Goal: Task Accomplishment & Management: Manage account settings

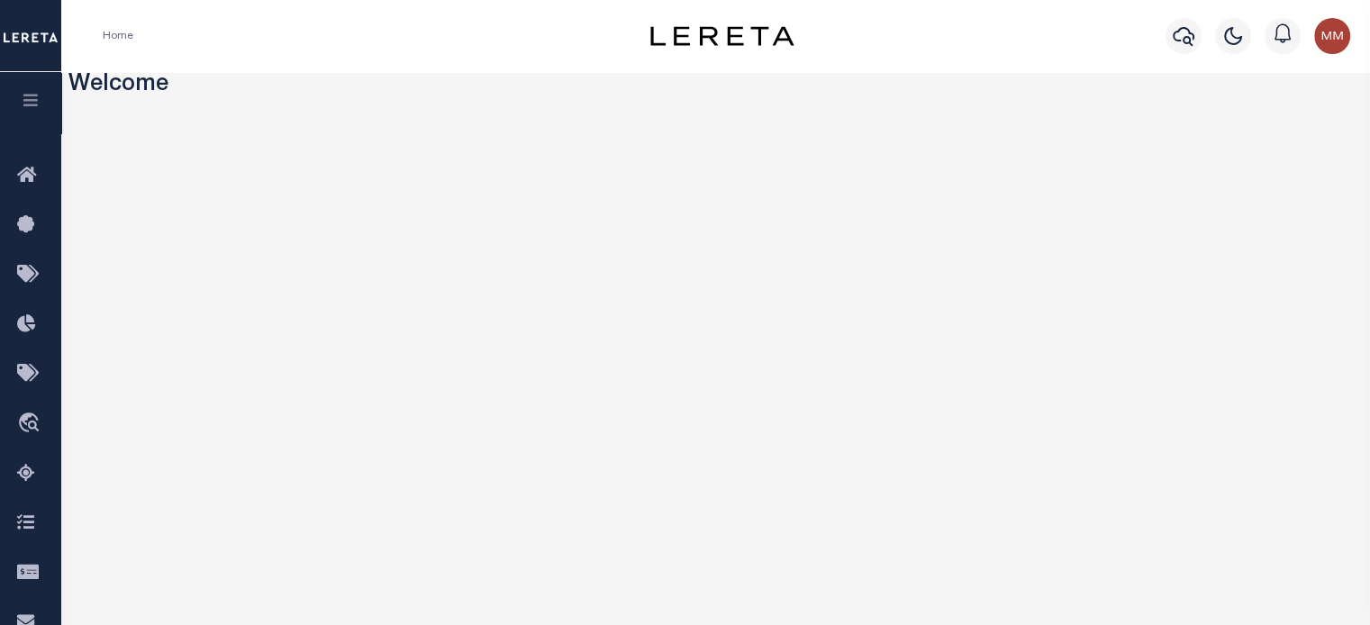
click at [30, 95] on icon "button" at bounding box center [31, 100] width 21 height 16
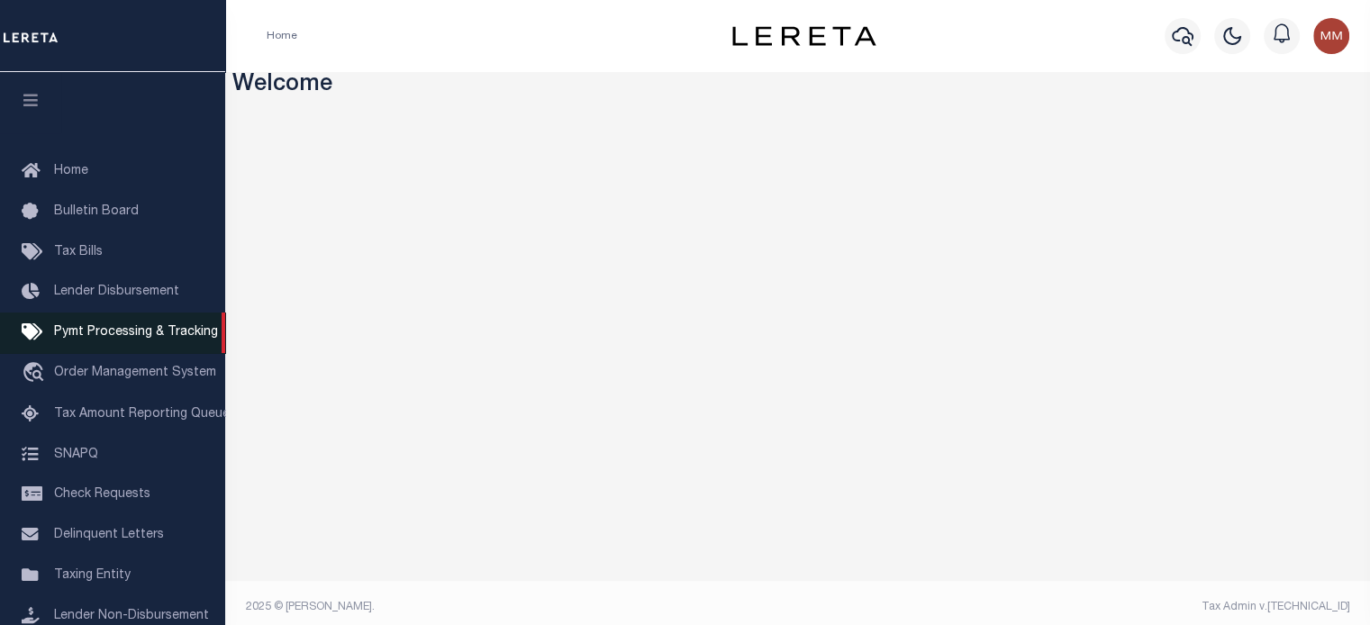
click at [146, 339] on span "Pymt Processing & Tracking" at bounding box center [136, 332] width 164 height 13
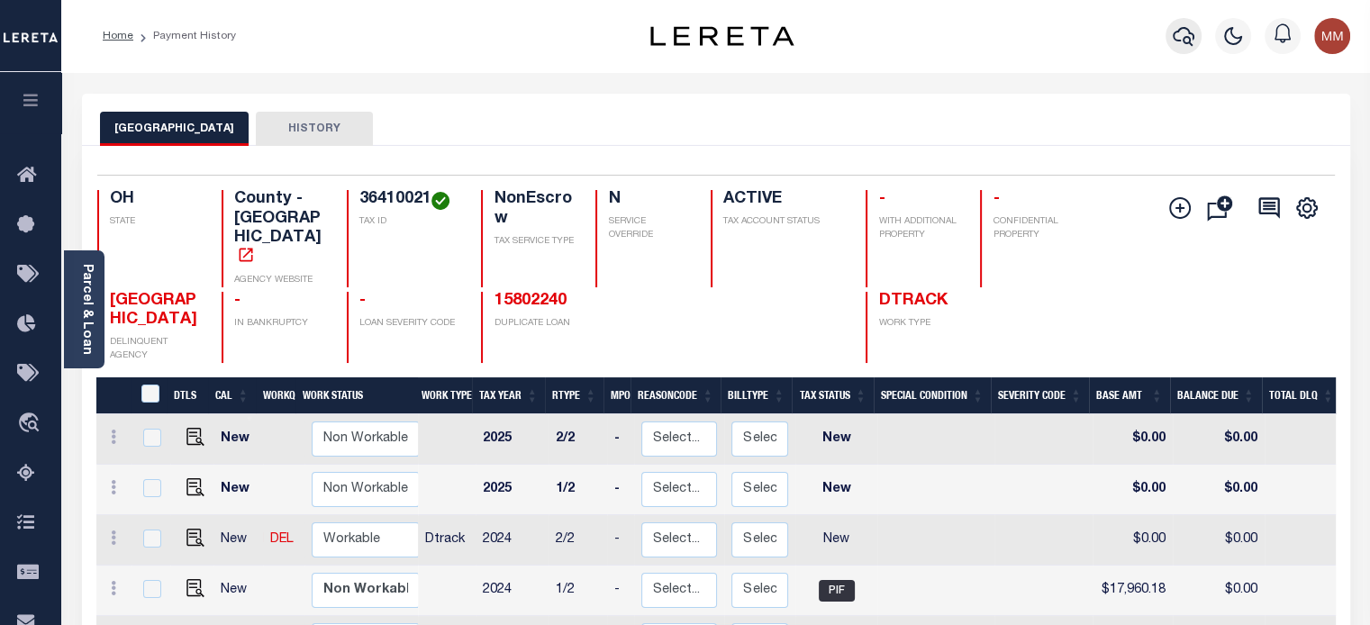
click at [1172, 39] on icon "button" at bounding box center [1183, 36] width 22 height 19
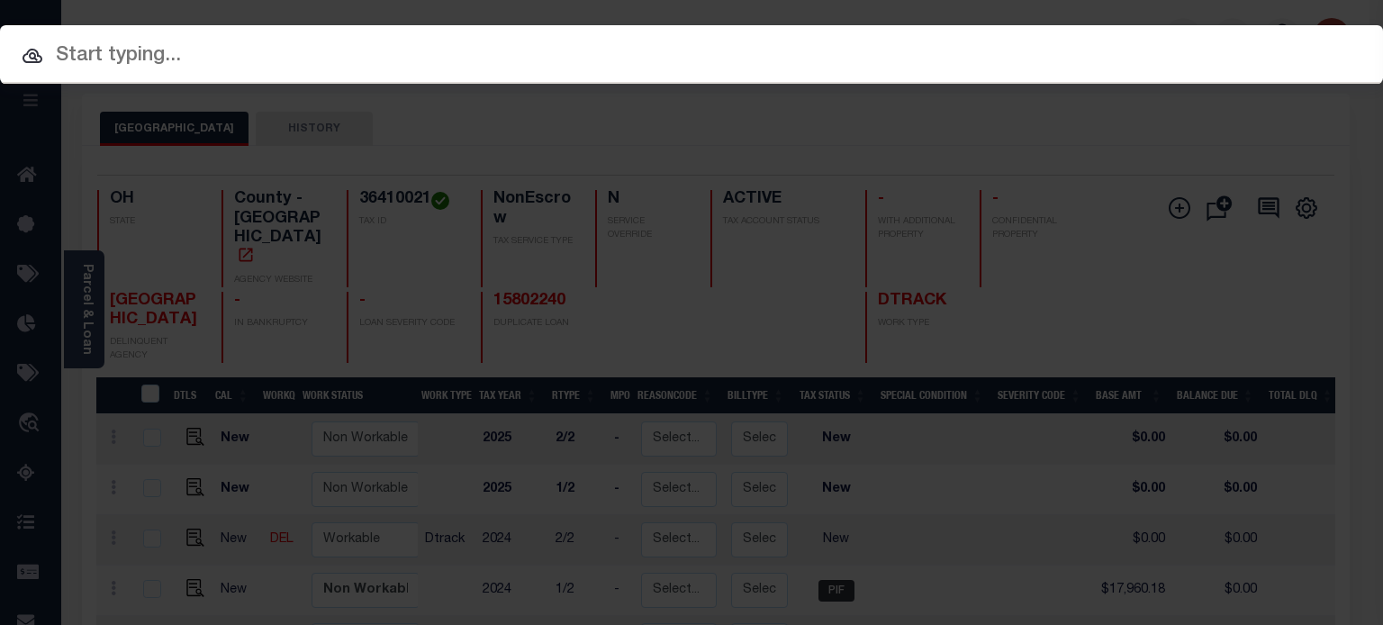
click at [771, 66] on input "text" at bounding box center [691, 57] width 1383 height 32
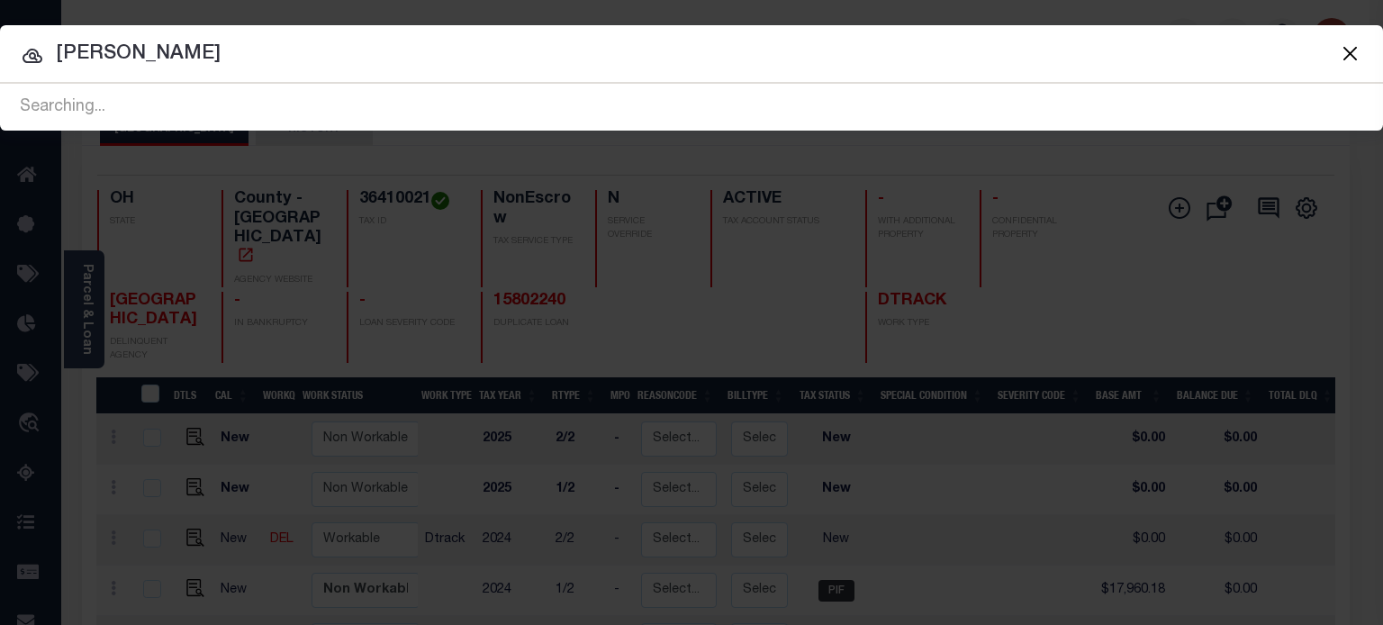
type input "walter cooper"
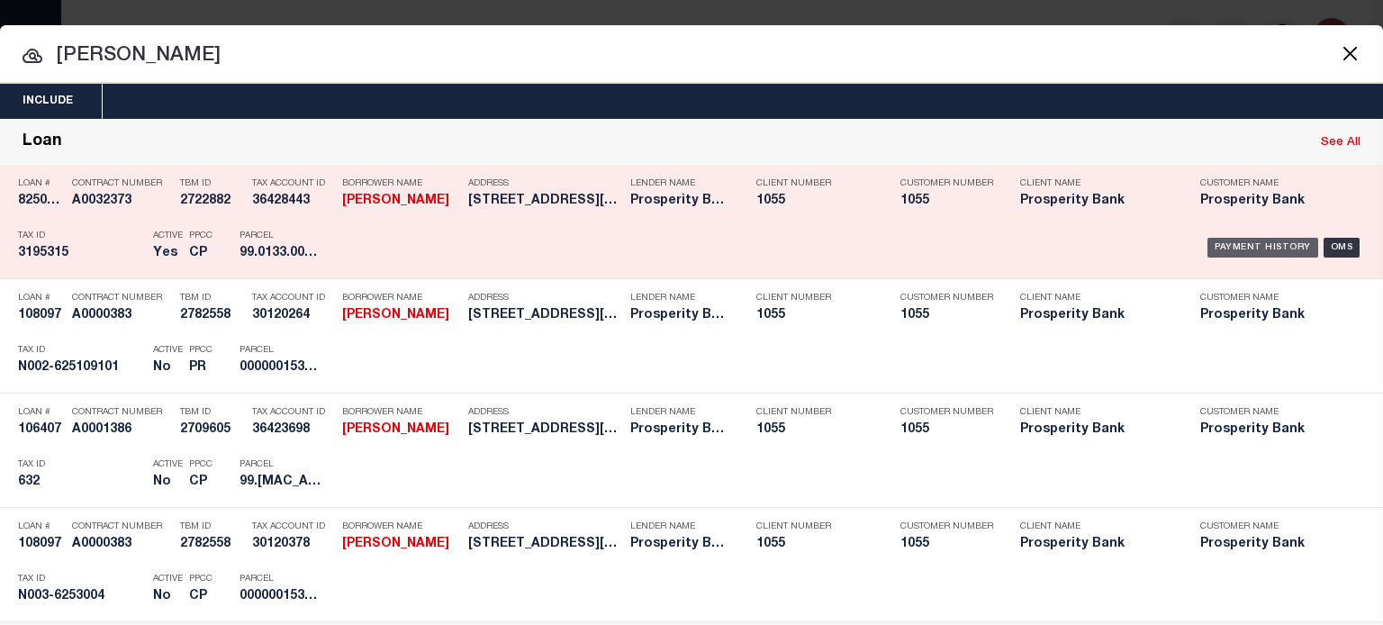
click at [1249, 249] on div "Payment History" at bounding box center [1263, 248] width 111 height 20
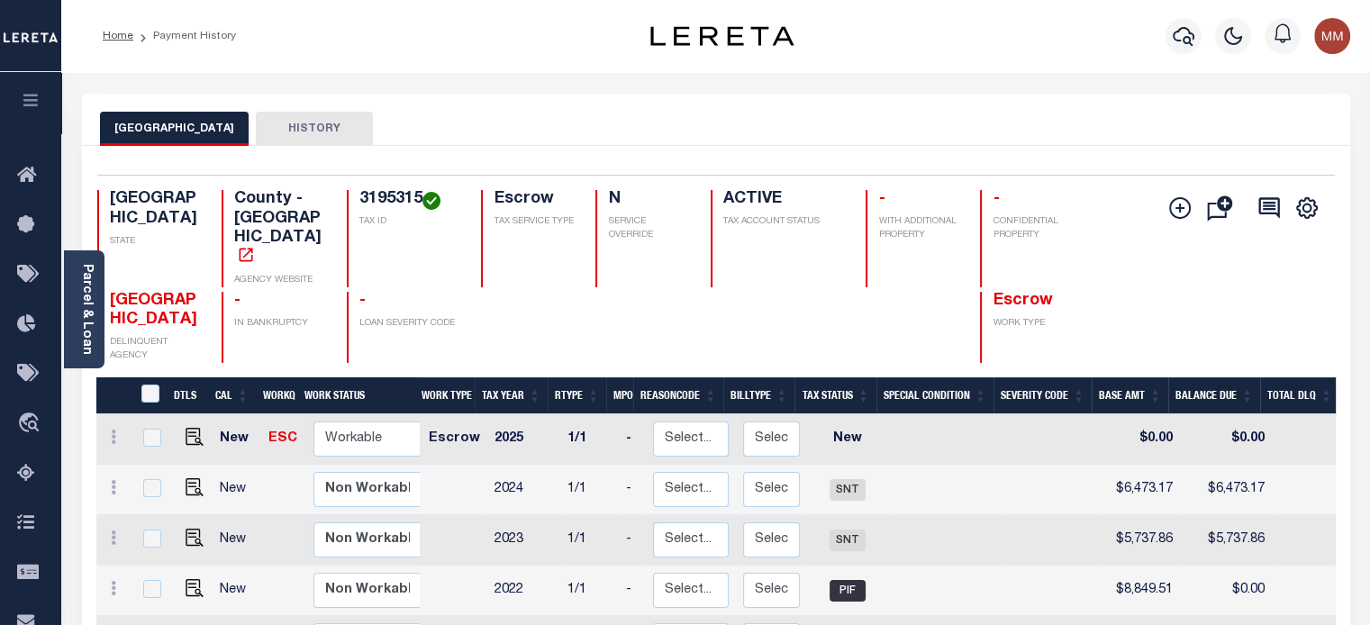
click at [84, 290] on link "Parcel & Loan" at bounding box center [86, 309] width 13 height 91
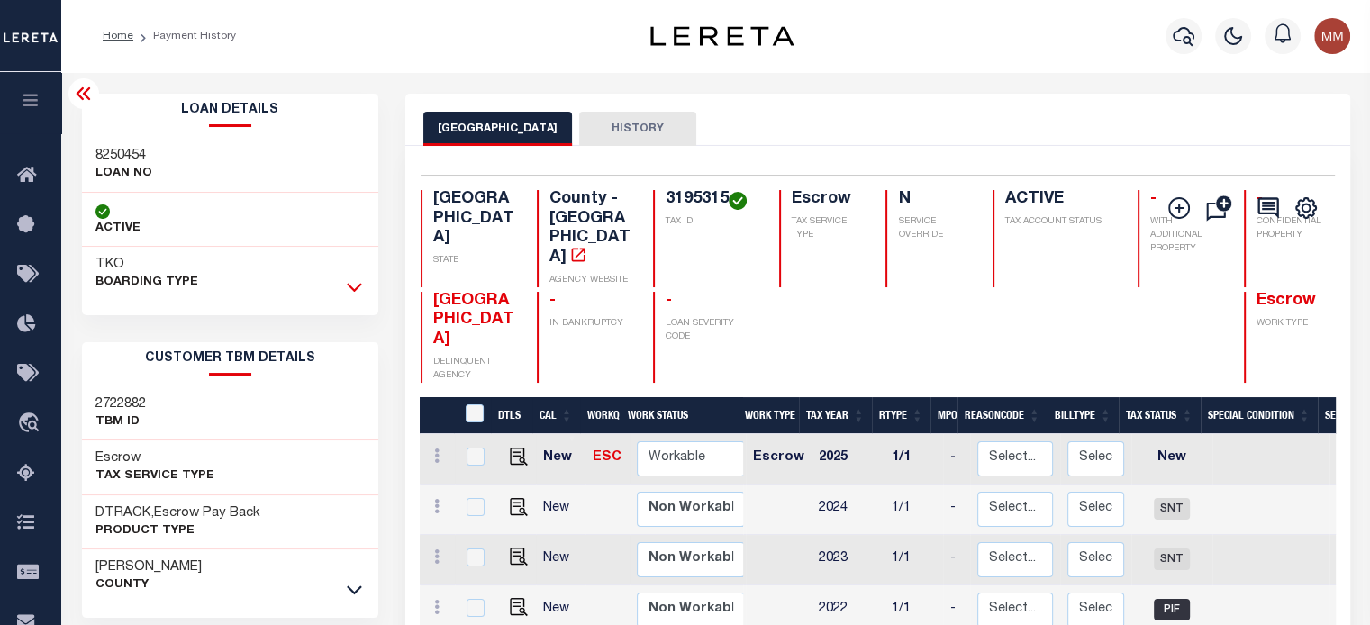
click at [352, 289] on icon at bounding box center [354, 288] width 15 height 9
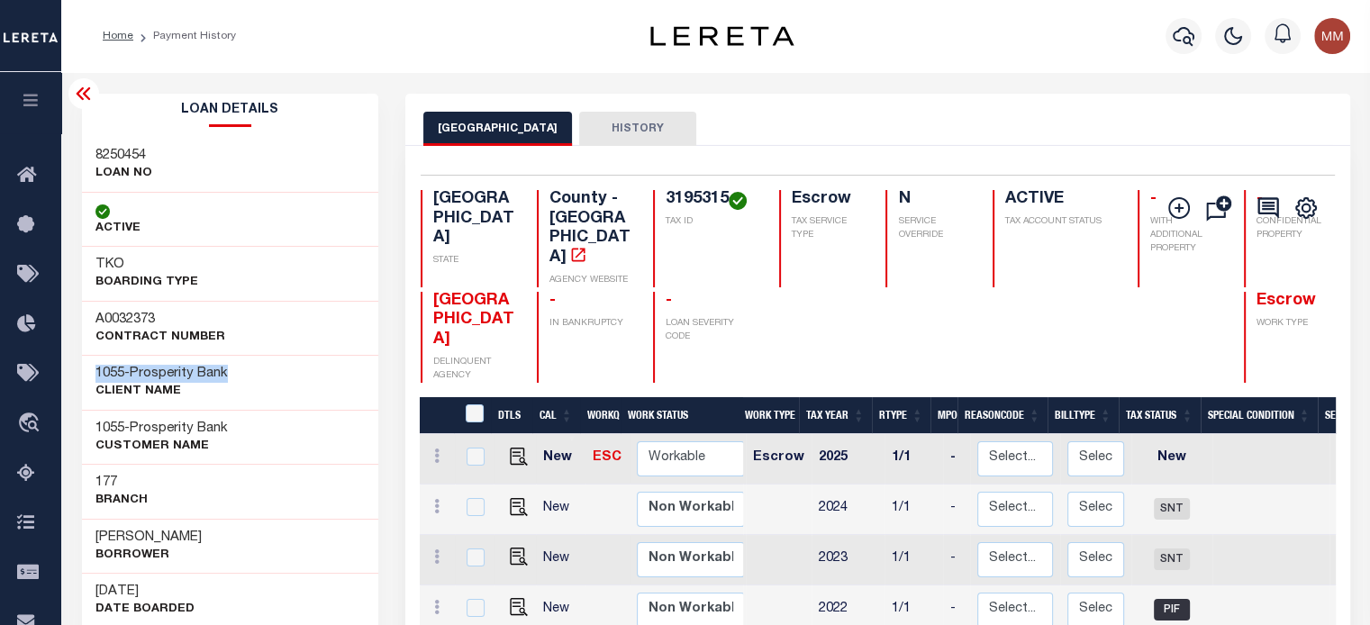
drag, startPoint x: 96, startPoint y: 369, endPoint x: 37, endPoint y: 227, distance: 154.2
click at [257, 369] on div "1055 - Prosperity Bank CLIENT Name" at bounding box center [230, 382] width 297 height 55
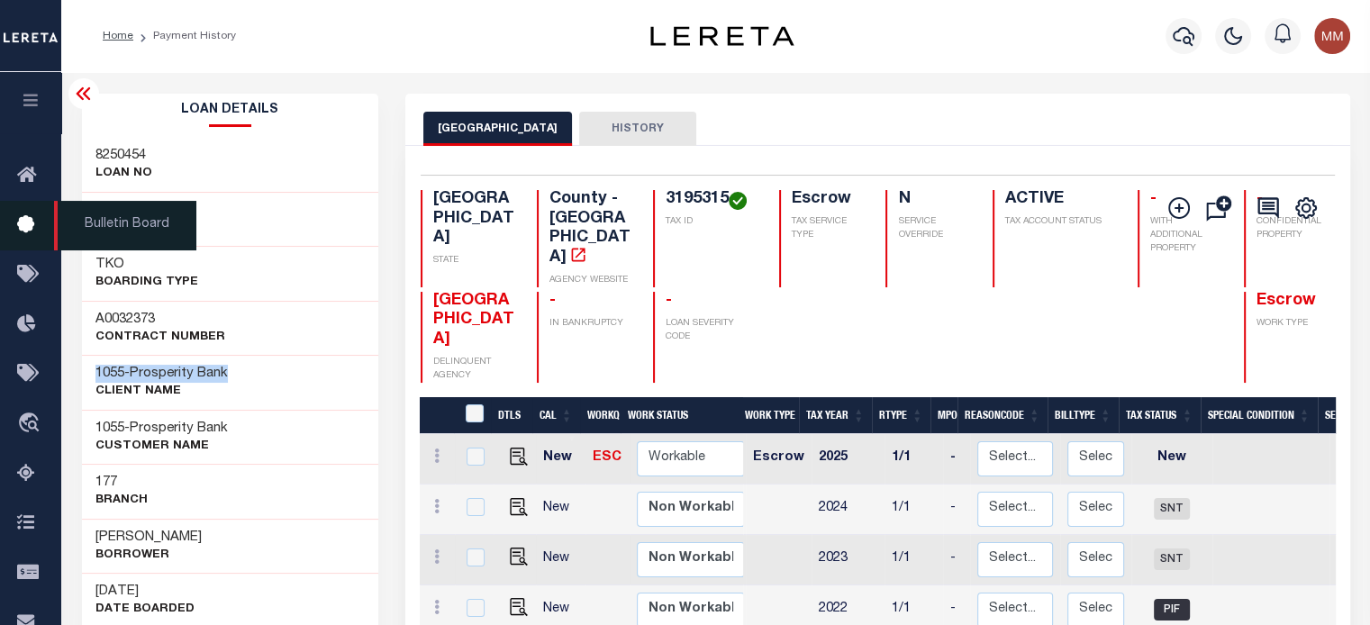
copy h3 "1055 - Prosperity Bank"
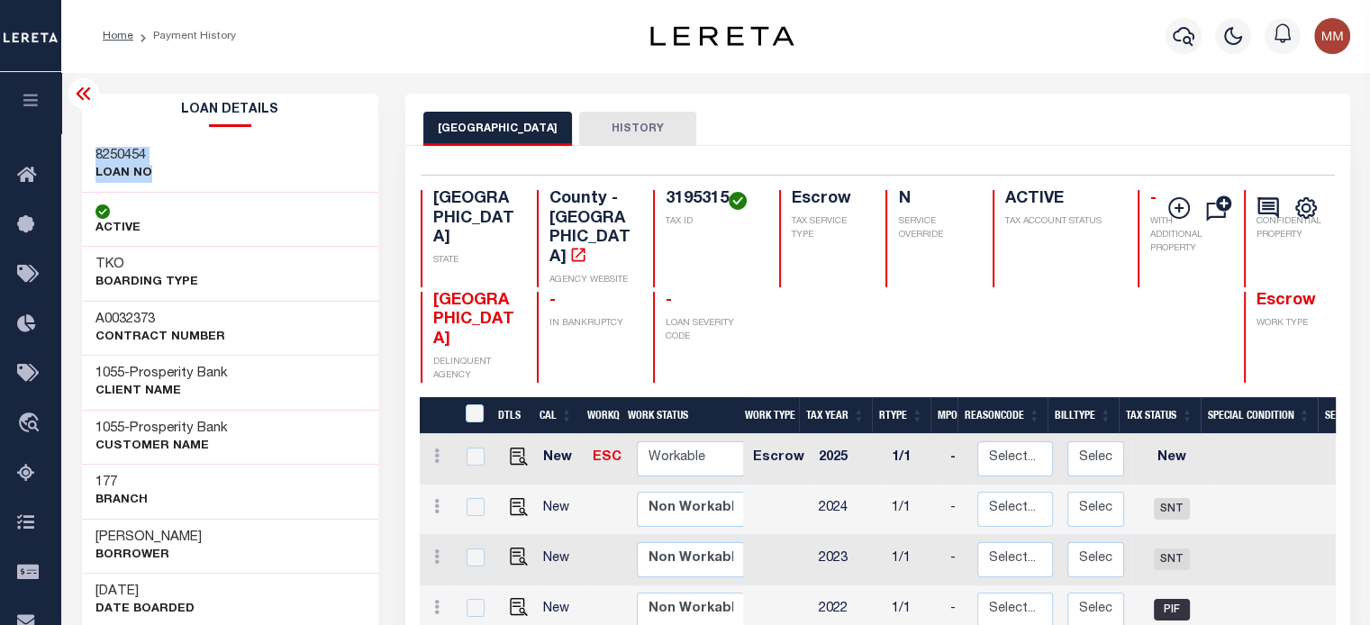
drag, startPoint x: 95, startPoint y: 158, endPoint x: 158, endPoint y: 170, distance: 63.4
click at [158, 170] on div "8250454 LOAN NO" at bounding box center [230, 165] width 297 height 55
copy div "8250454 LOAN NO"
drag, startPoint x: 622, startPoint y: 204, endPoint x: 587, endPoint y: 224, distance: 40.8
click at [675, 236] on div "3195315 TAX ID" at bounding box center [705, 238] width 104 height 97
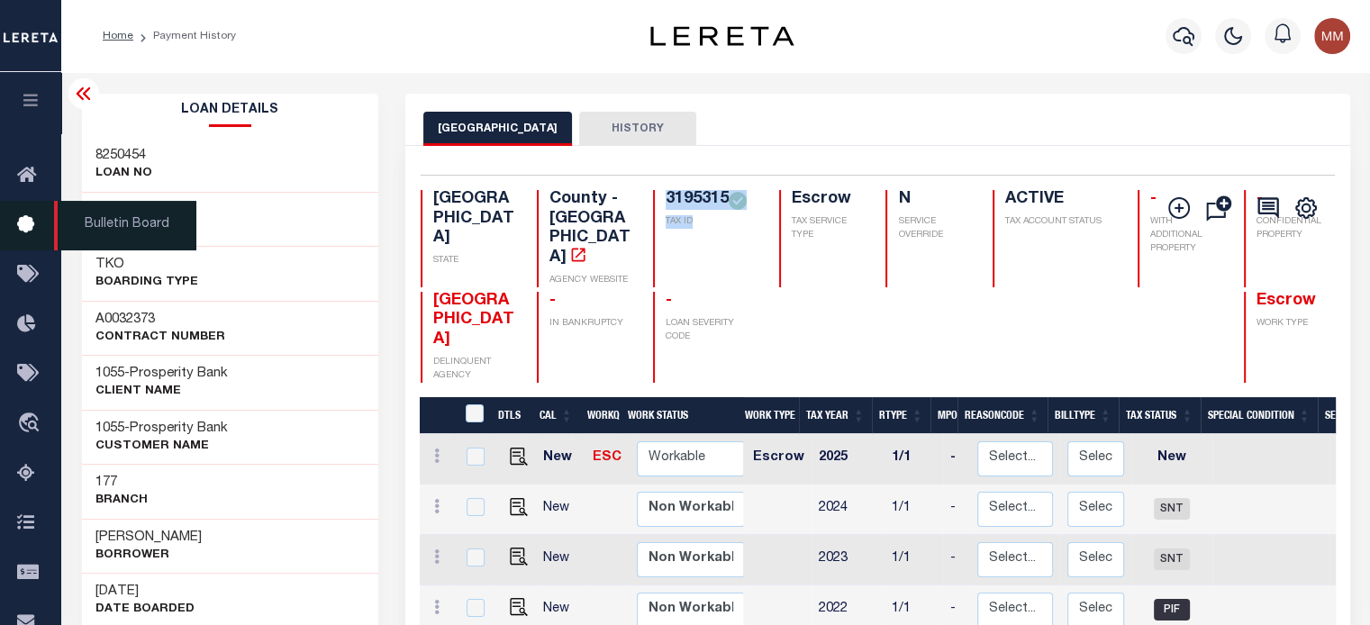
copy div "3195315 TAX ID"
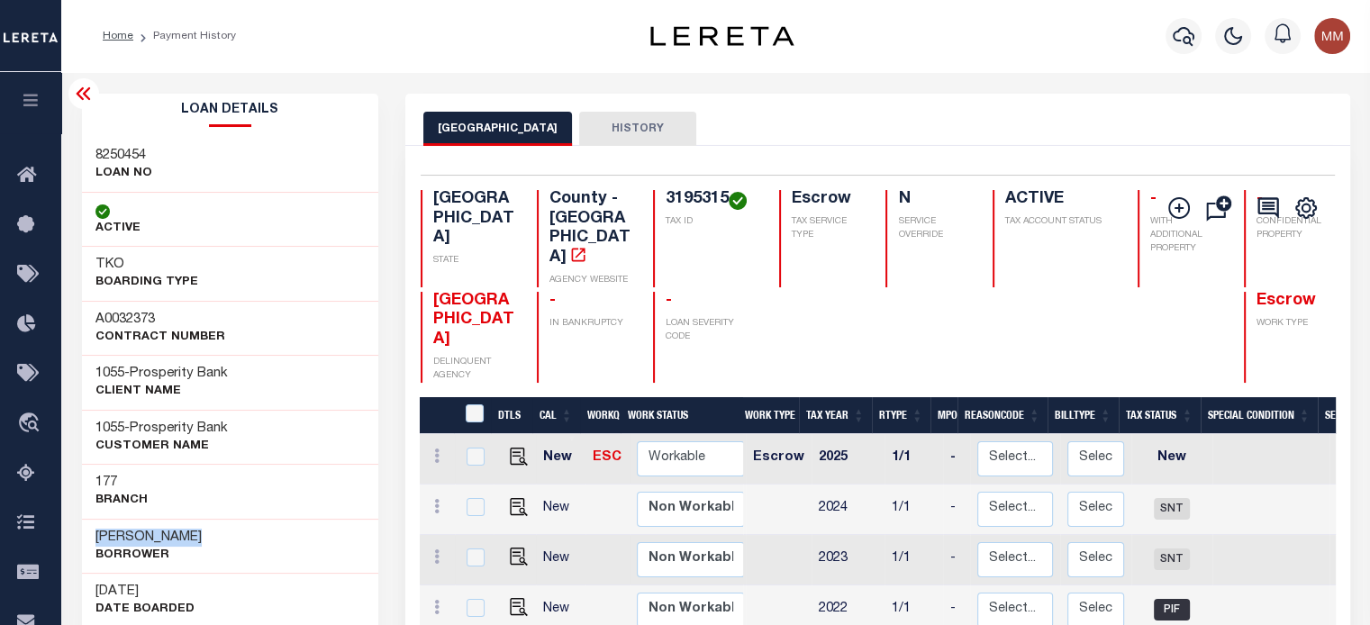
drag, startPoint x: 90, startPoint y: 541, endPoint x: 167, endPoint y: 502, distance: 87.0
click at [241, 541] on div "WALTER COOPER Borrower" at bounding box center [230, 546] width 297 height 55
copy h3 "[PERSON_NAME]"
click at [83, 538] on div "WALTER COOPER Borrower" at bounding box center [230, 546] width 297 height 55
drag, startPoint x: 95, startPoint y: 534, endPoint x: 221, endPoint y: 550, distance: 126.2
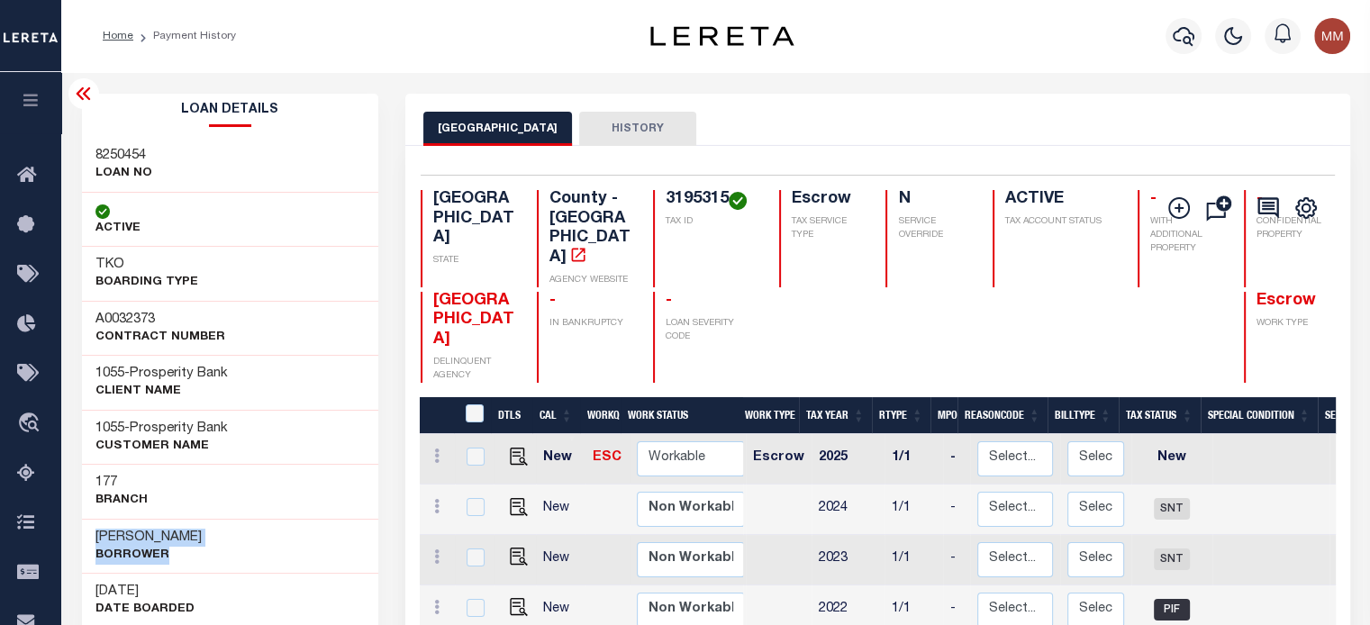
click at [222, 552] on div "WALTER COOPER Borrower" at bounding box center [230, 546] width 297 height 55
copy div "WALTER COOPER Borrower"
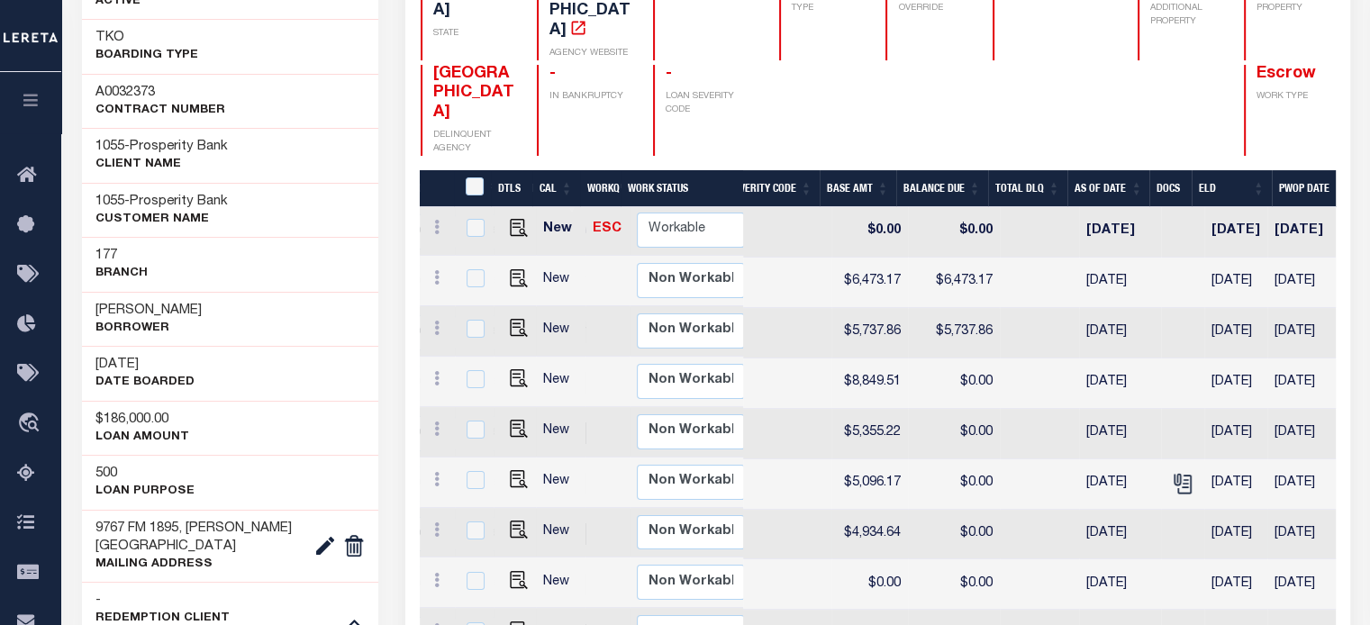
scroll to position [270, 0]
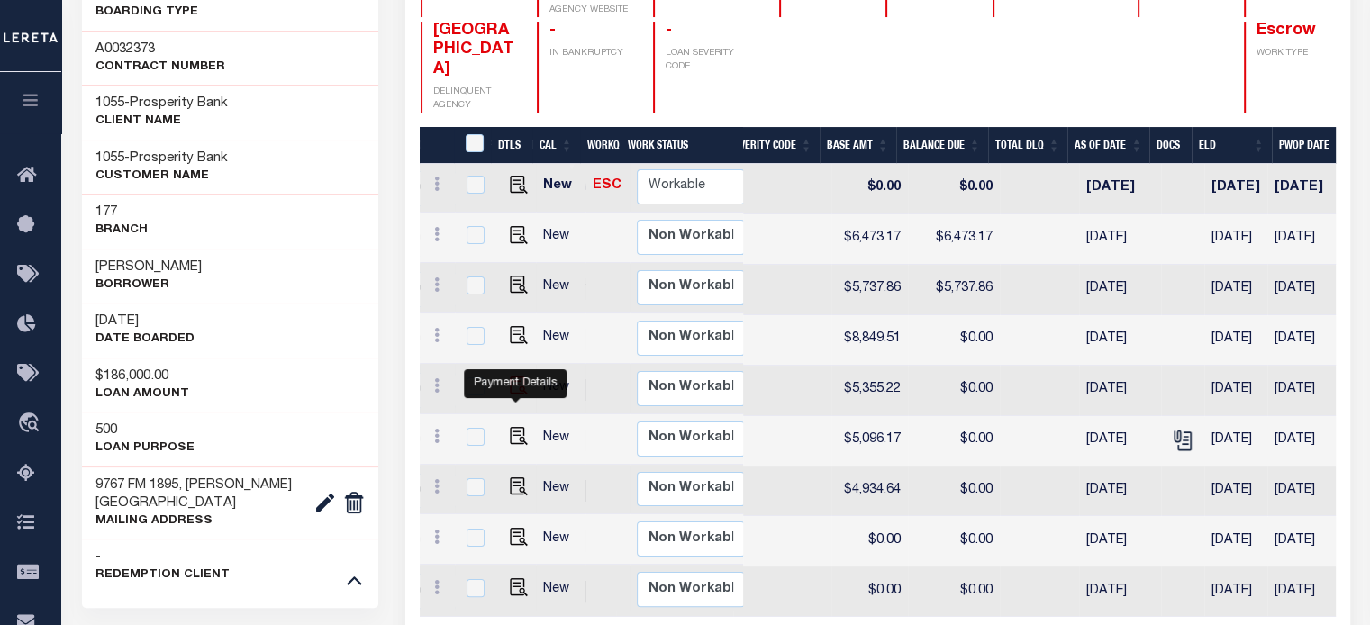
click at [510, 390] on img "" at bounding box center [519, 385] width 18 height 18
checkbox input "true"
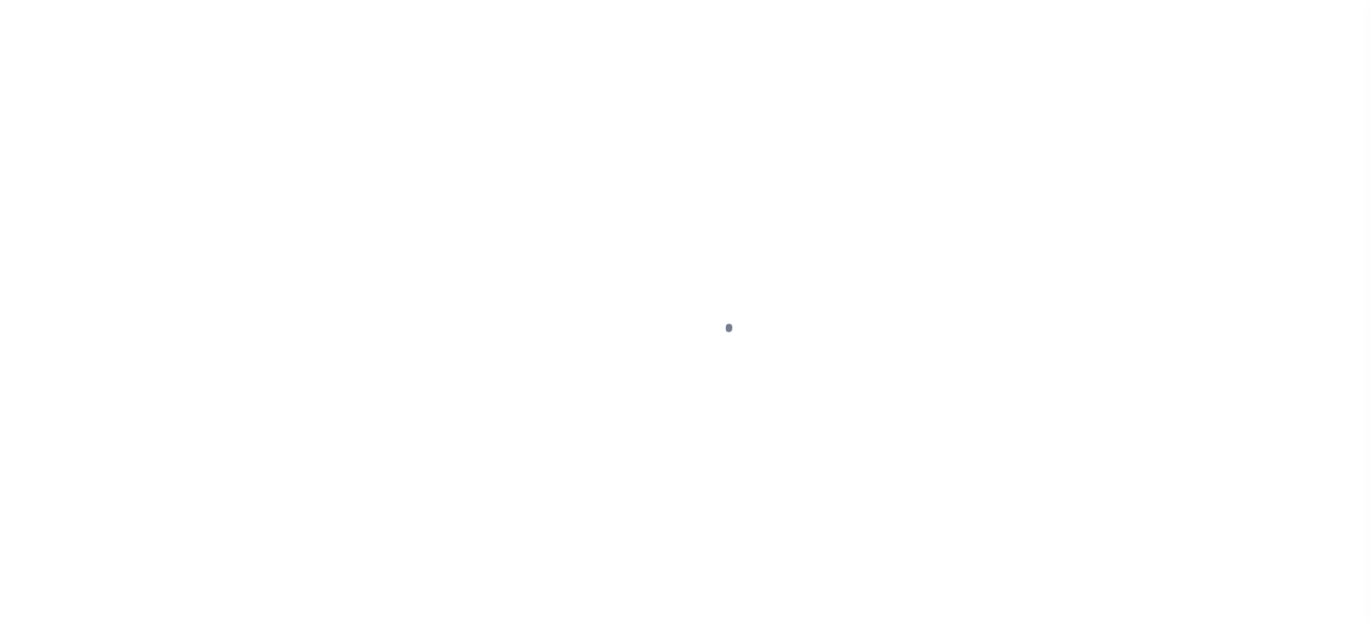
select select "PIF"
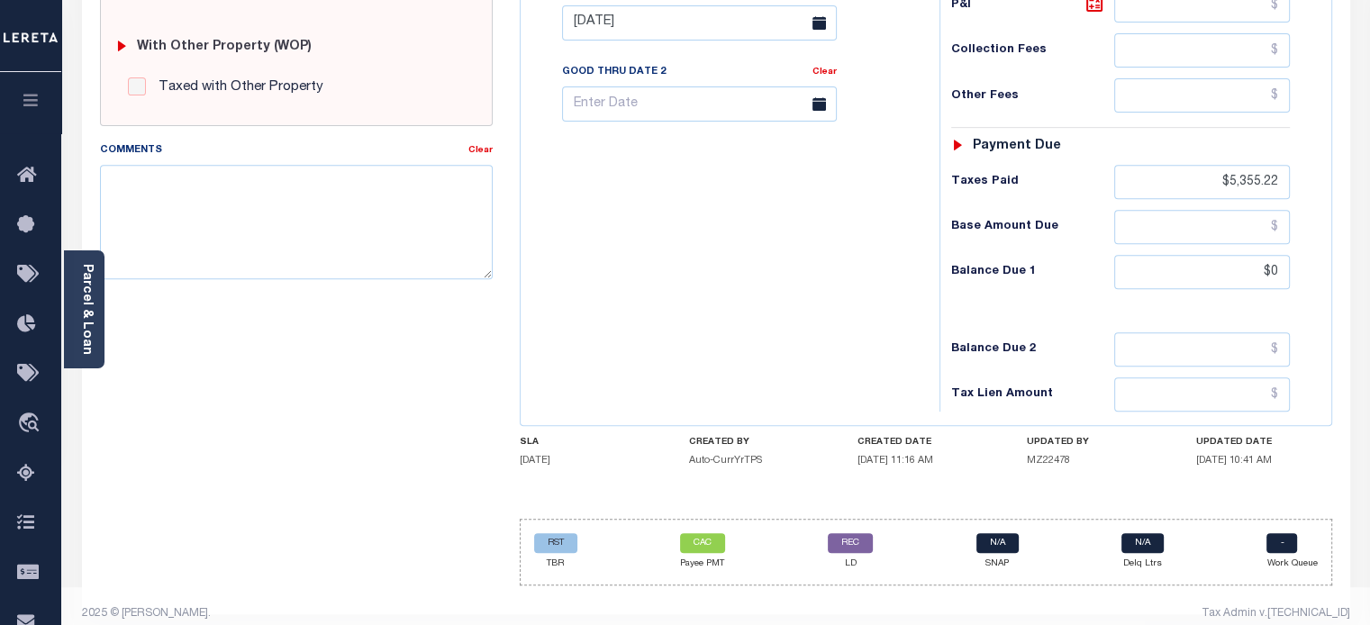
scroll to position [734, 0]
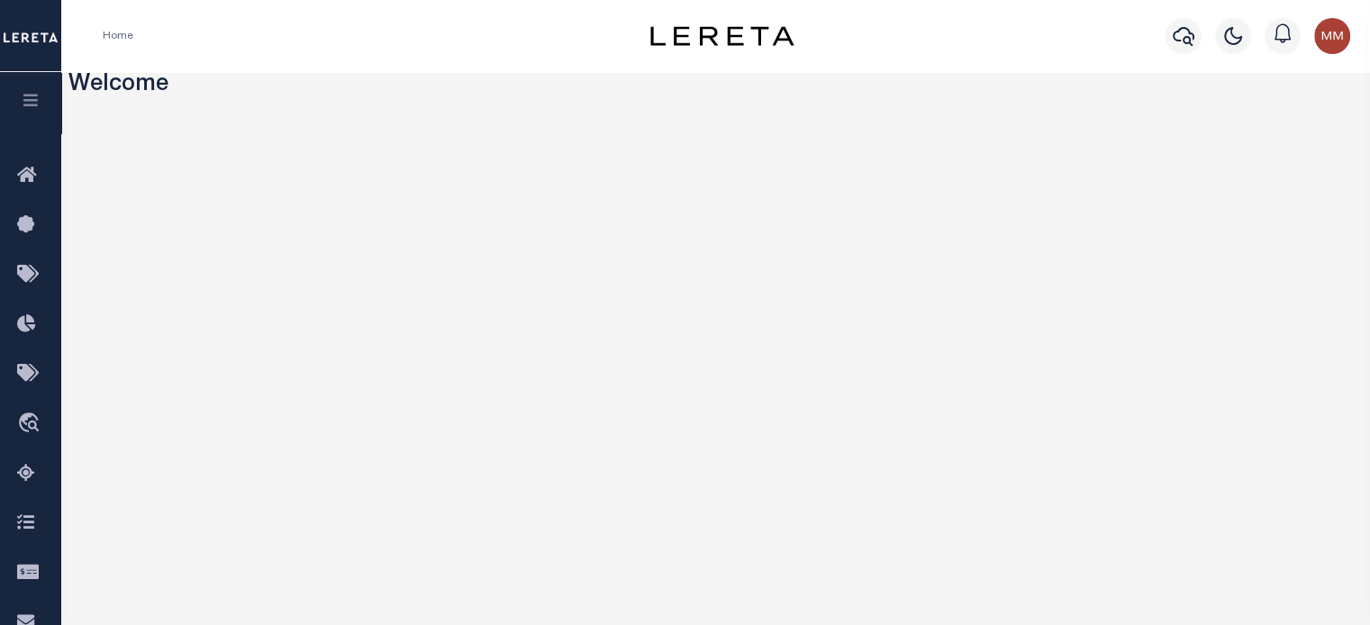
click at [37, 99] on icon "button" at bounding box center [31, 100] width 21 height 16
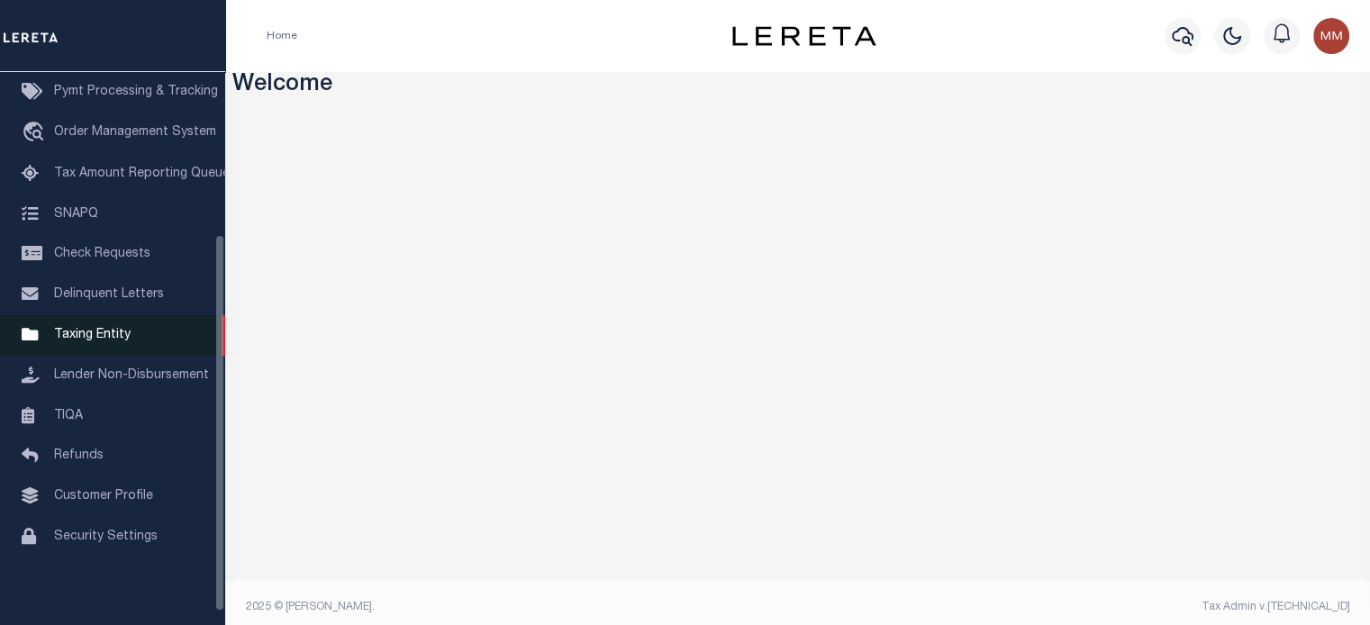
scroll to position [256, 0]
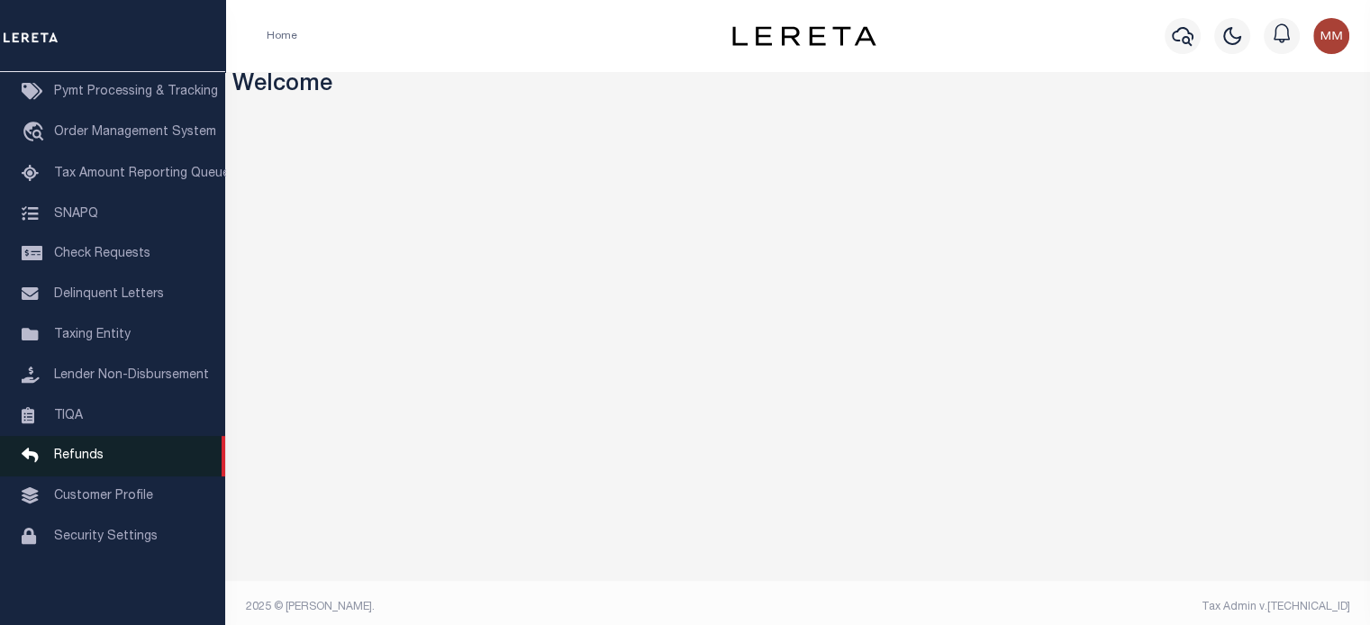
click at [88, 458] on span "Refunds" at bounding box center [79, 455] width 50 height 13
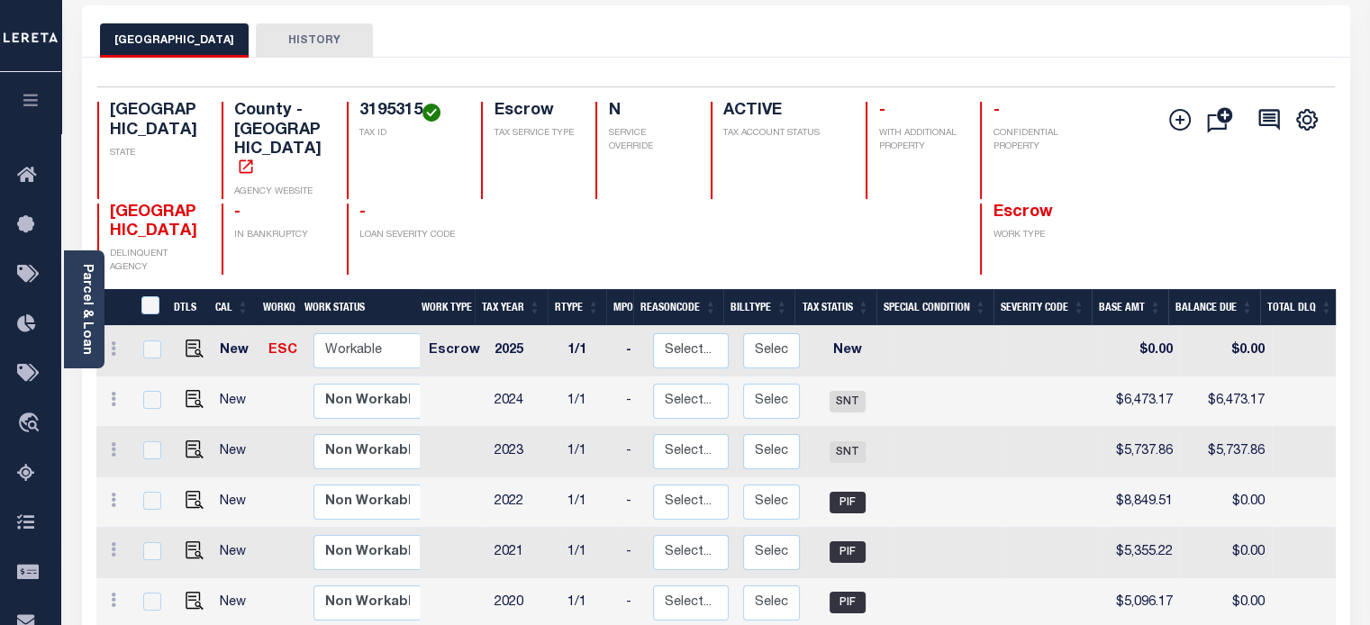
scroll to position [90, 0]
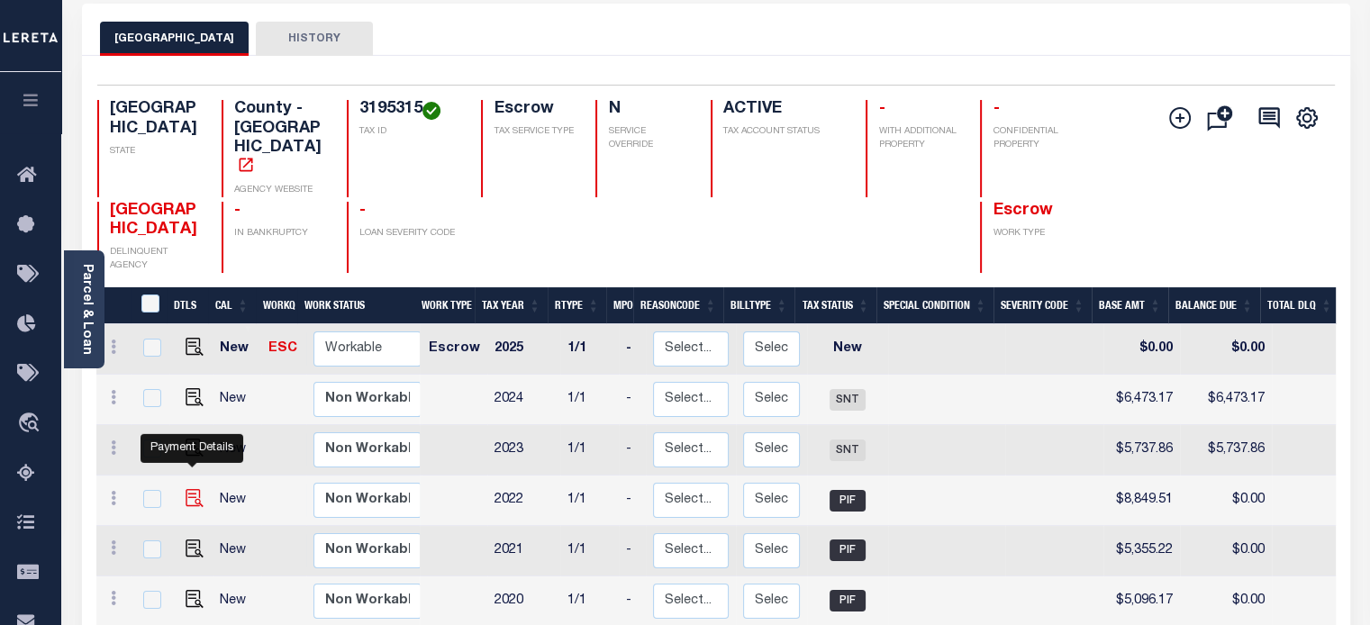
click at [193, 489] on img "" at bounding box center [194, 498] width 18 height 18
checkbox input "true"
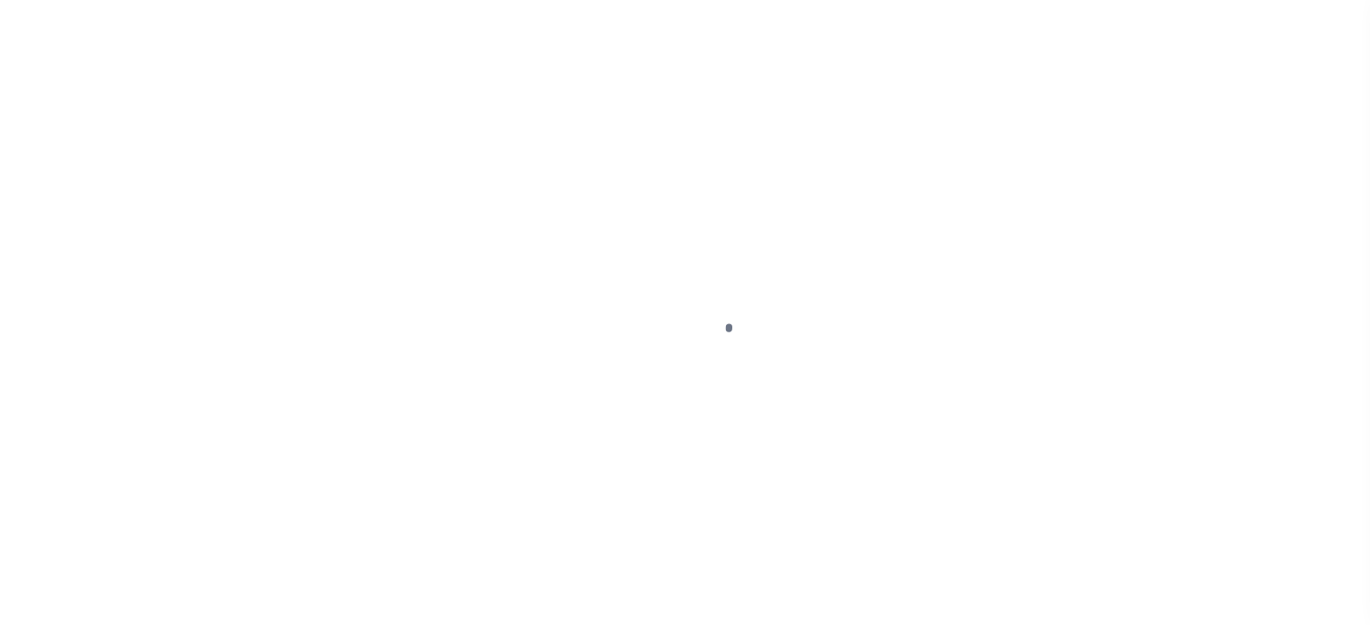
select select "PIF"
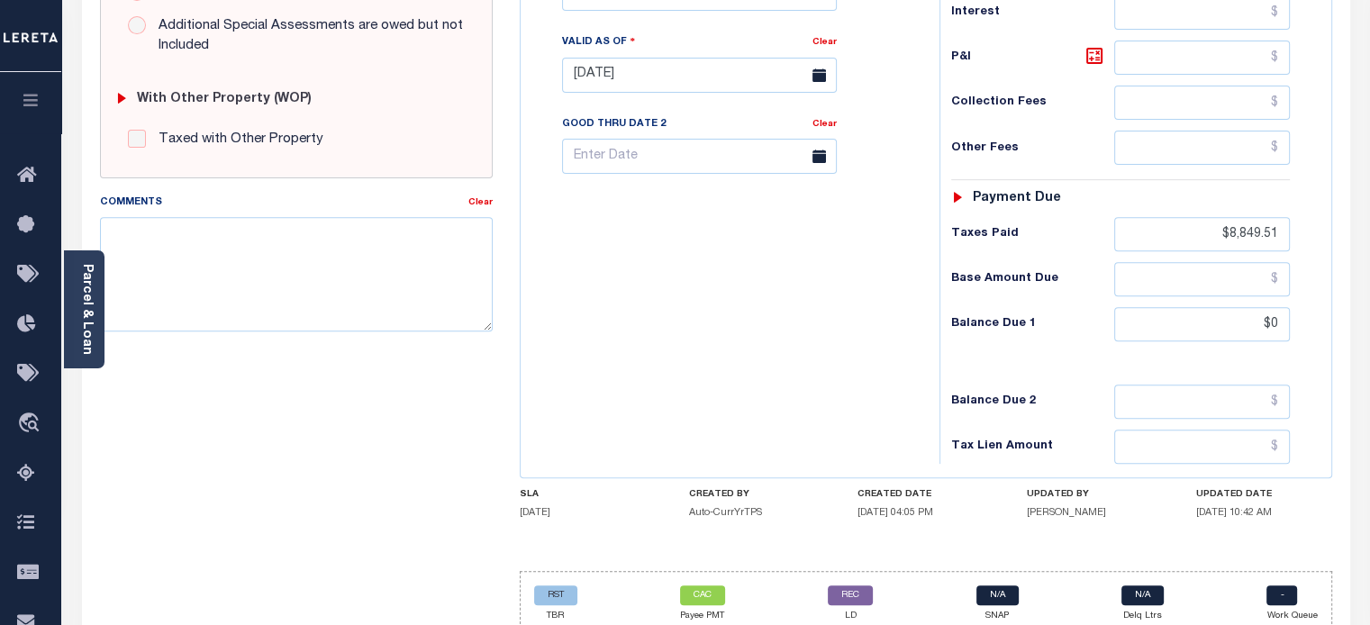
scroll to position [734, 0]
